Goal: Register for event/course

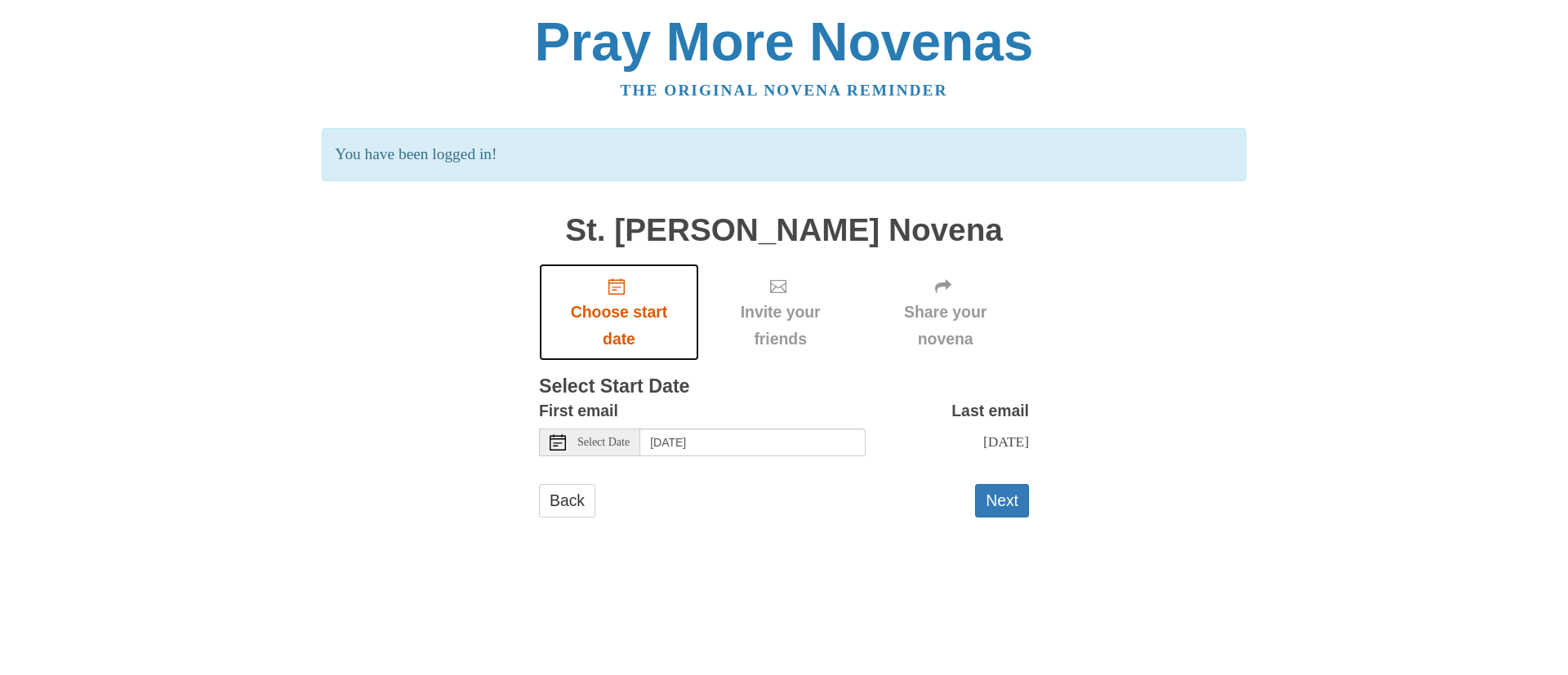
click at [643, 320] on span "Choose start date" at bounding box center [618, 326] width 127 height 54
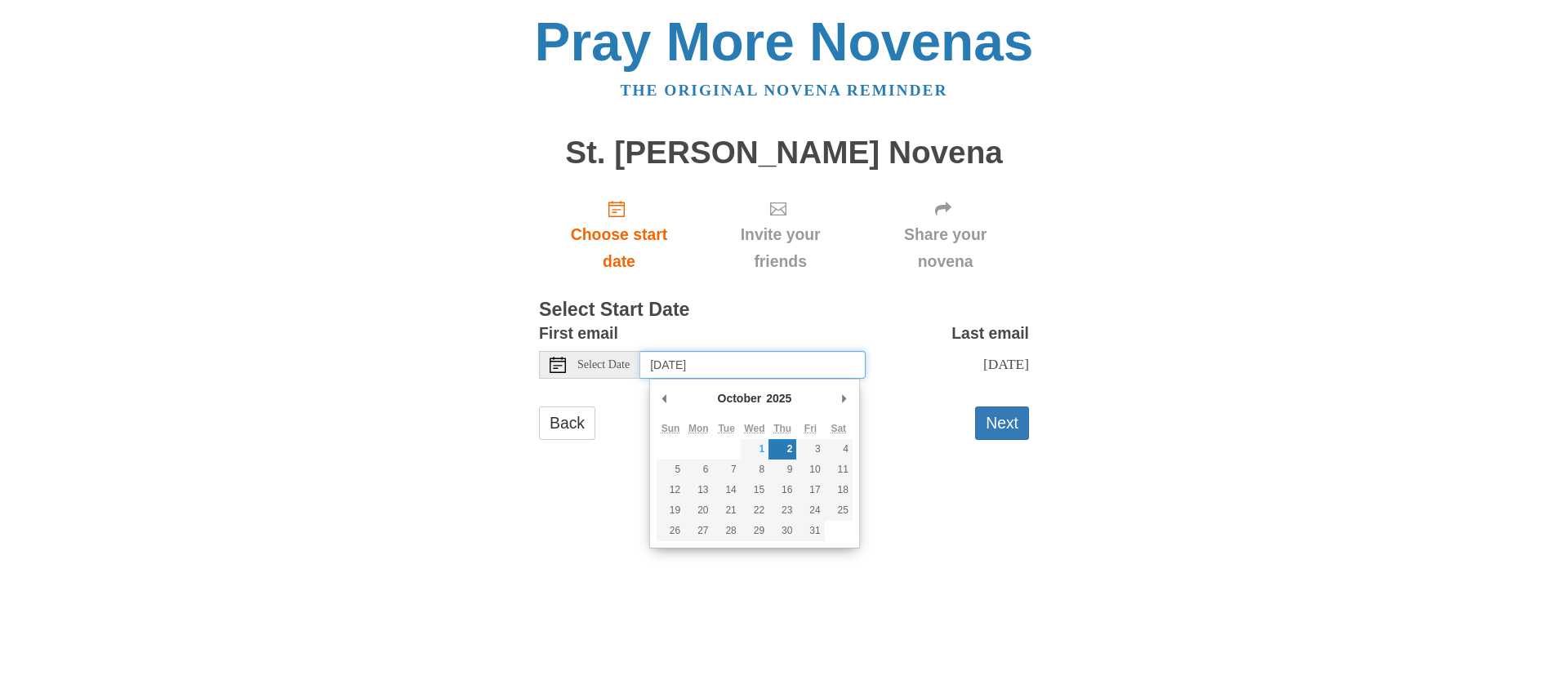
click at [686, 365] on input "[DATE]" at bounding box center [753, 364] width 226 height 28
type input "Friday, October 3rd"
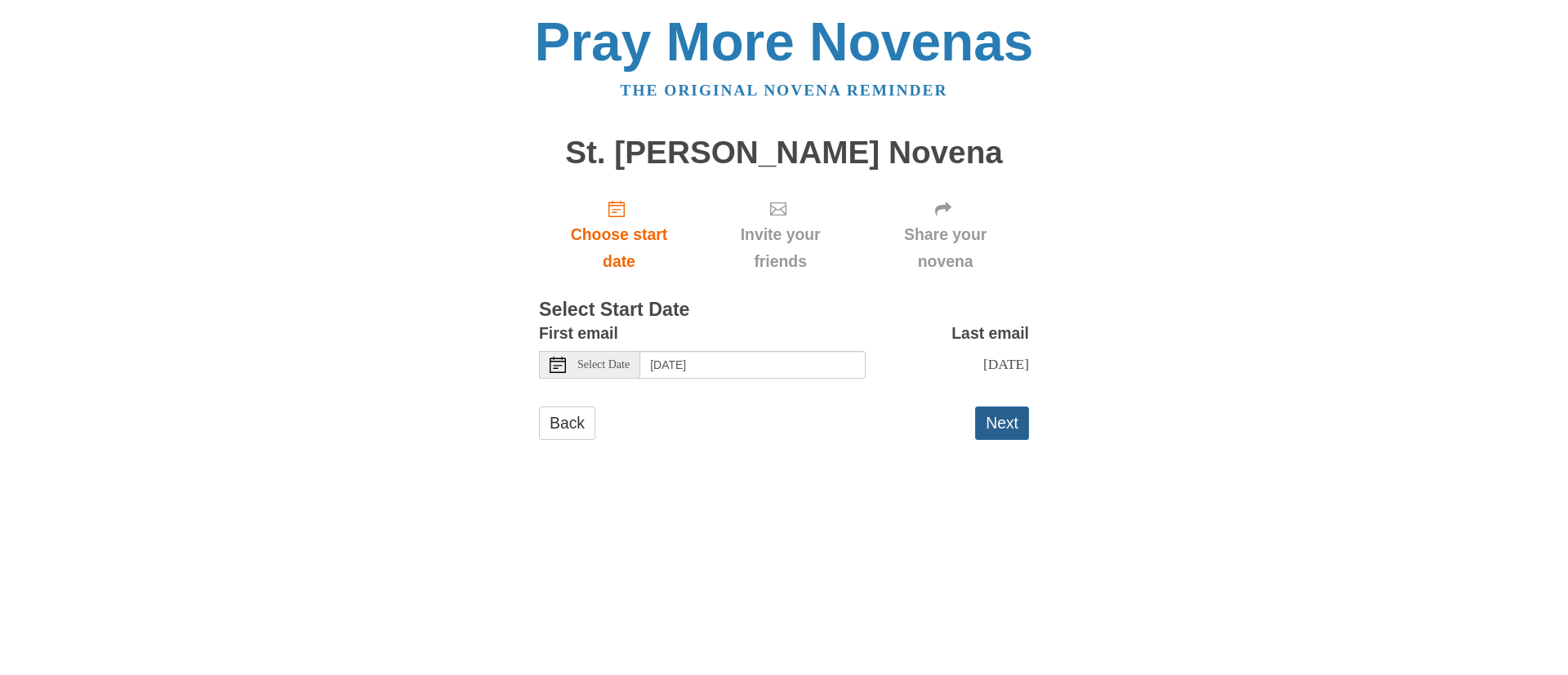
click at [1010, 408] on button "Next" at bounding box center [1002, 424] width 54 height 34
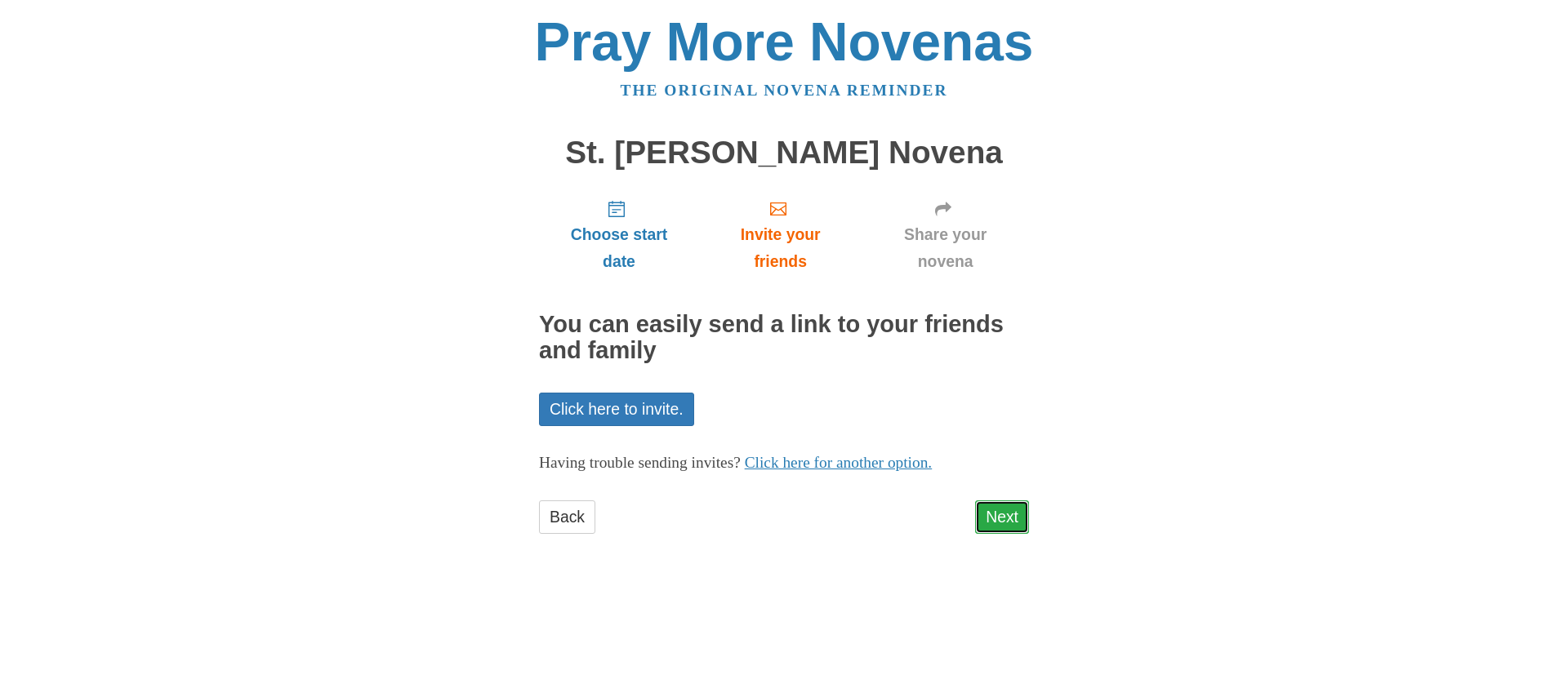
click at [999, 520] on link "Next" at bounding box center [1002, 518] width 54 height 34
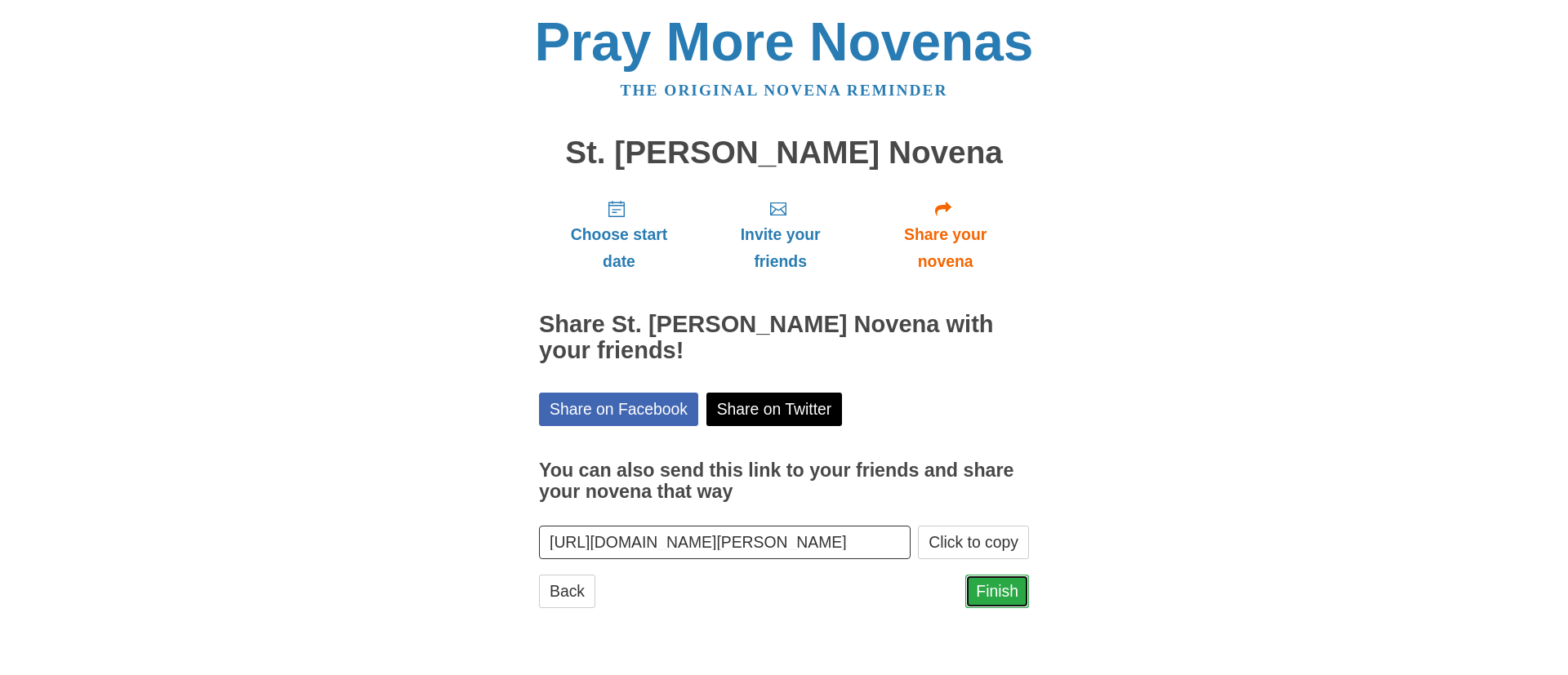
click at [995, 585] on link "Finish" at bounding box center [998, 592] width 64 height 34
